Goal: Task Accomplishment & Management: Manage account settings

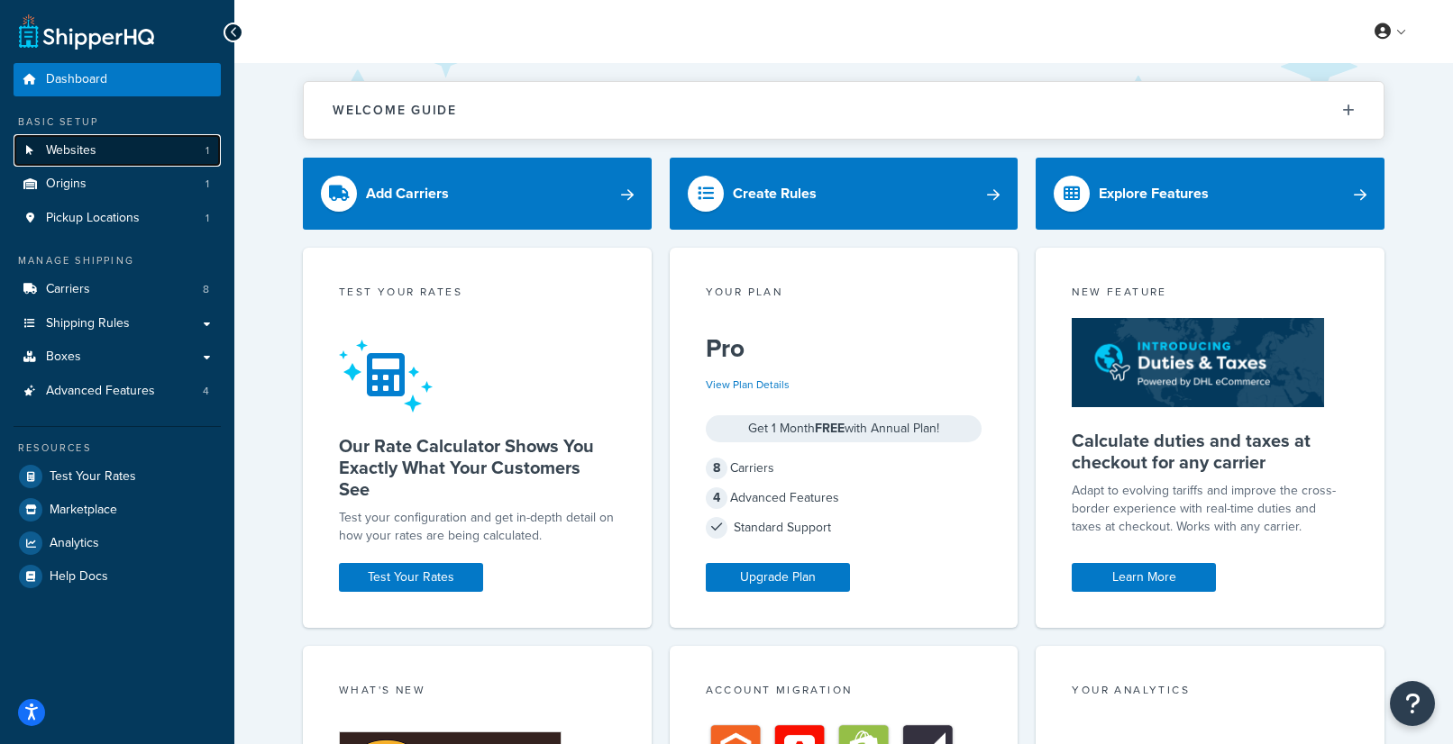
click at [112, 157] on link "Websites 1" at bounding box center [117, 150] width 207 height 33
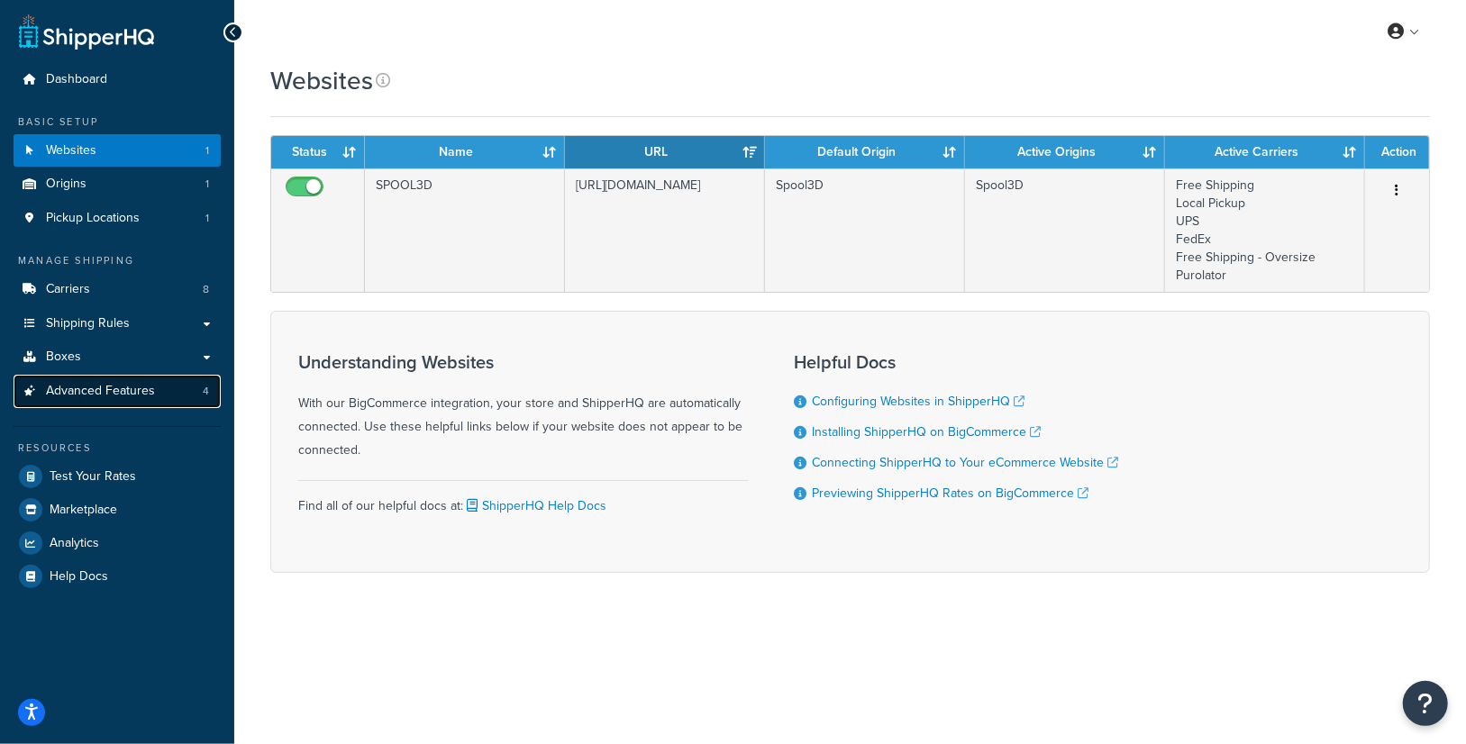
click at [135, 387] on span "Advanced Features" at bounding box center [100, 391] width 109 height 15
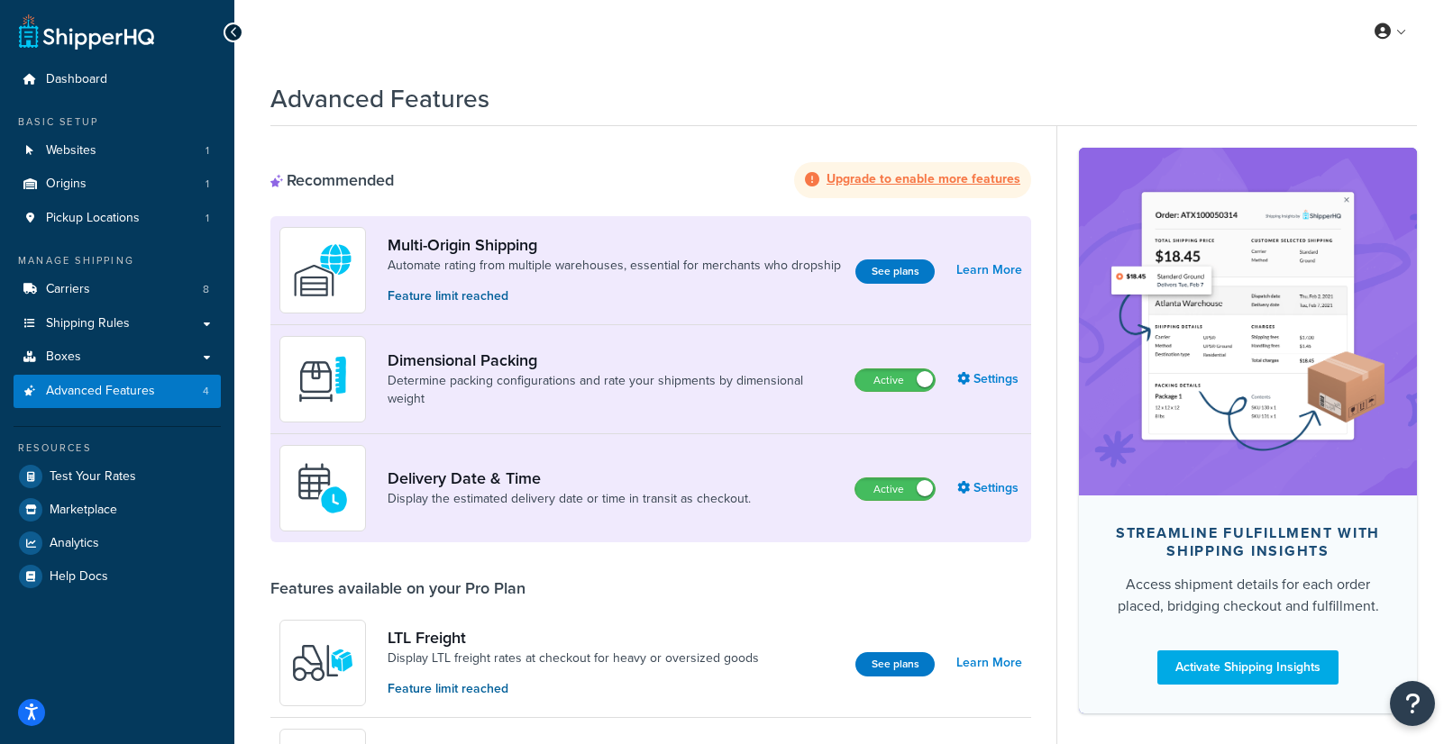
click at [853, 183] on strong "Upgrade to enable more features" at bounding box center [923, 178] width 194 height 19
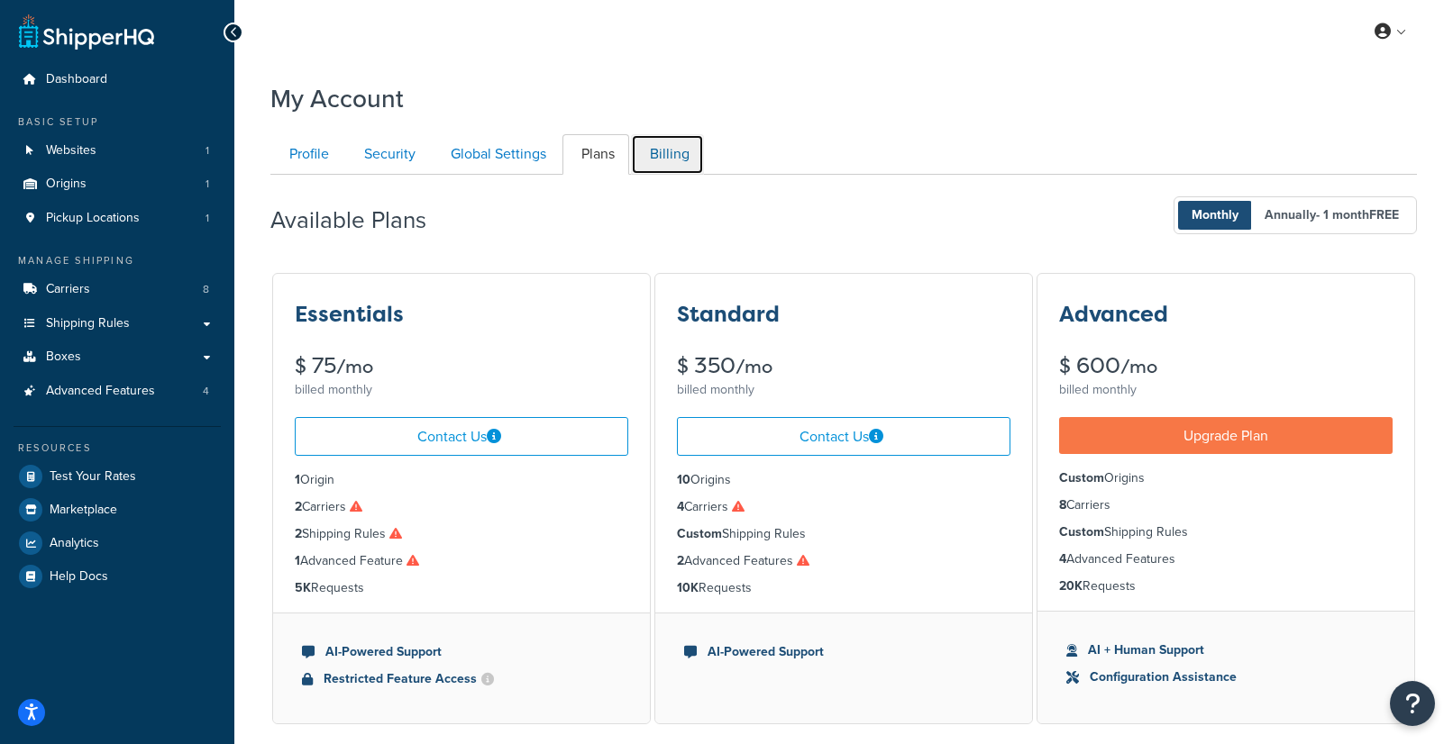
click at [684, 154] on link "Billing" at bounding box center [667, 154] width 73 height 41
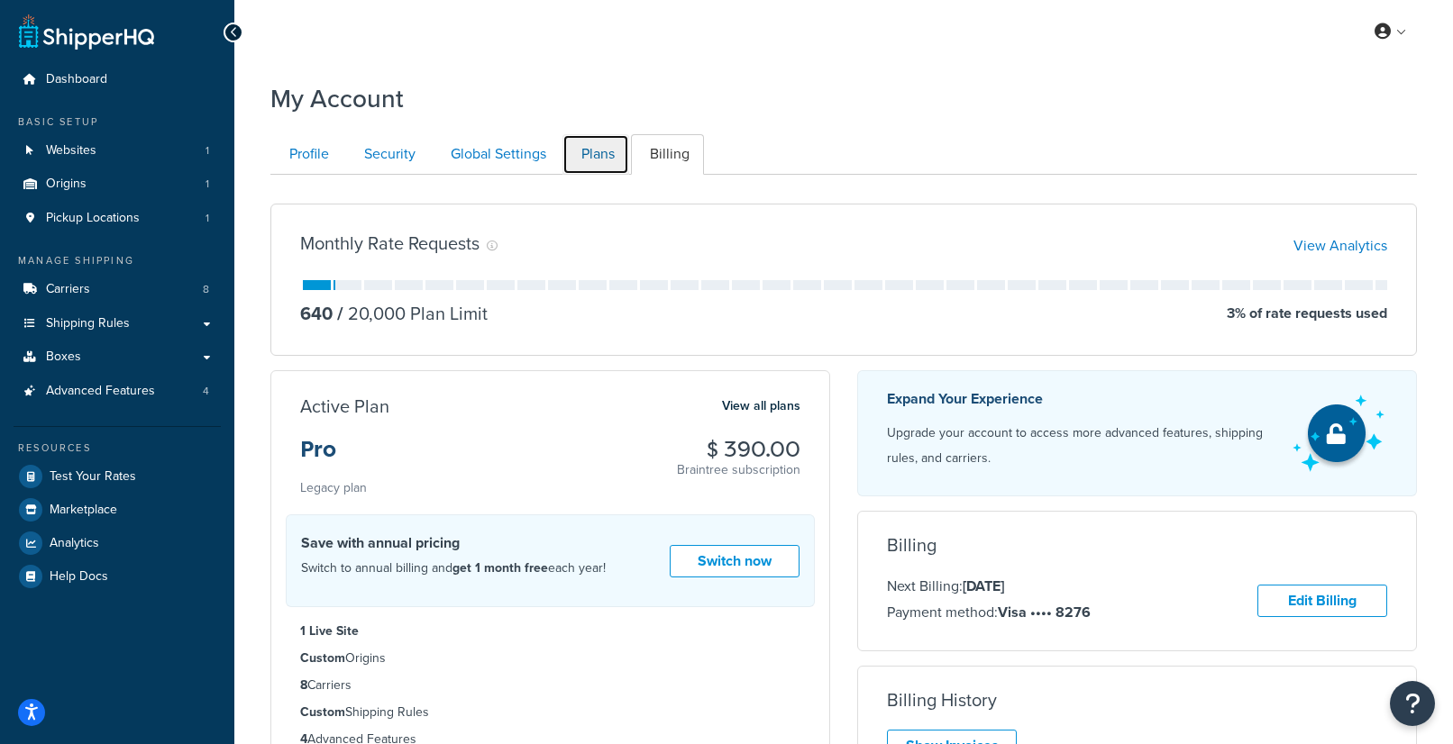
click at [568, 161] on link "Plans" at bounding box center [595, 154] width 67 height 41
